Goal: Information Seeking & Learning: Find specific page/section

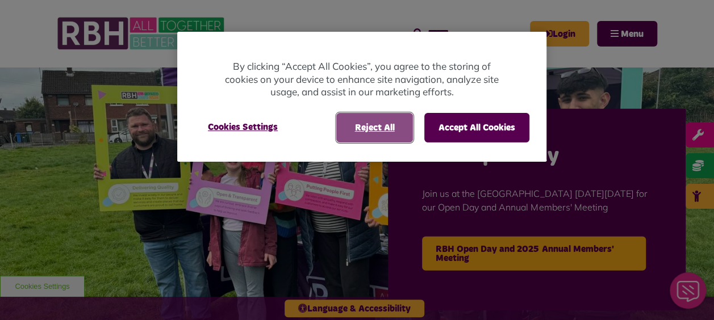
click at [386, 119] on button "Reject All" at bounding box center [374, 128] width 77 height 30
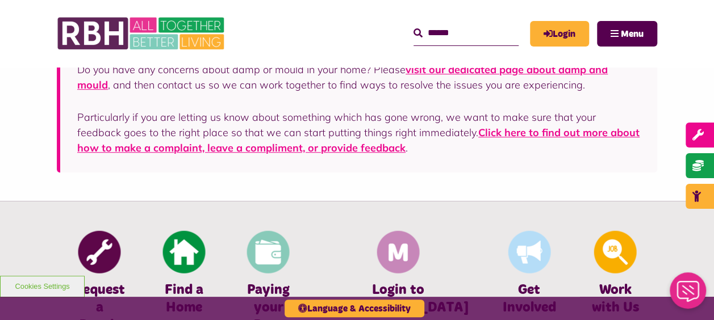
scroll to position [284, 0]
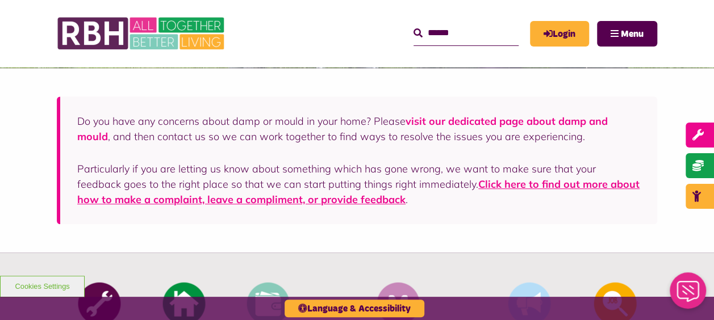
click at [474, 122] on link "visit our dedicated page about damp and mould" at bounding box center [342, 129] width 530 height 28
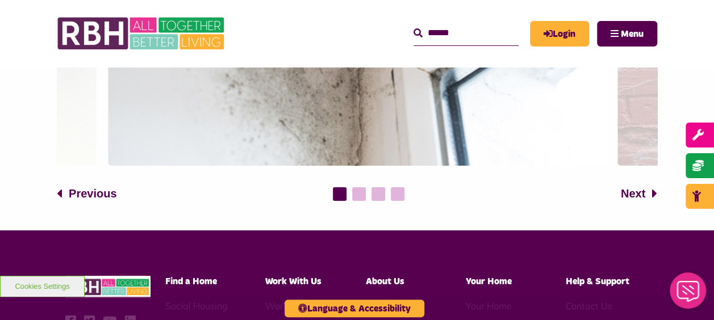
scroll to position [2215, 0]
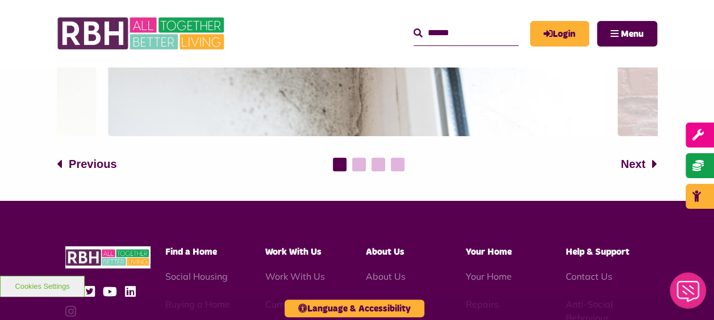
click at [442, 31] on input "Search" at bounding box center [465, 33] width 105 height 24
type input "*****"
click at [413, 27] on button "Search" at bounding box center [417, 34] width 9 height 14
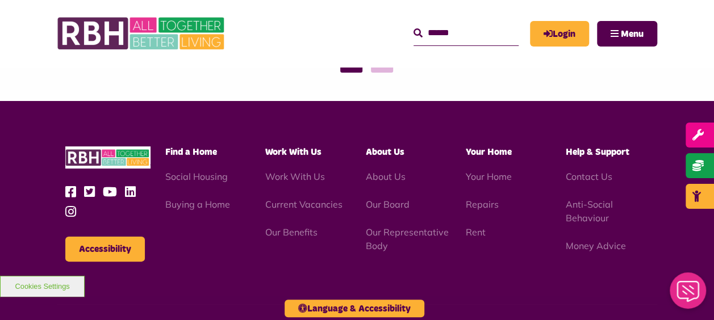
scroll to position [1988, 0]
